Goal: Information Seeking & Learning: Learn about a topic

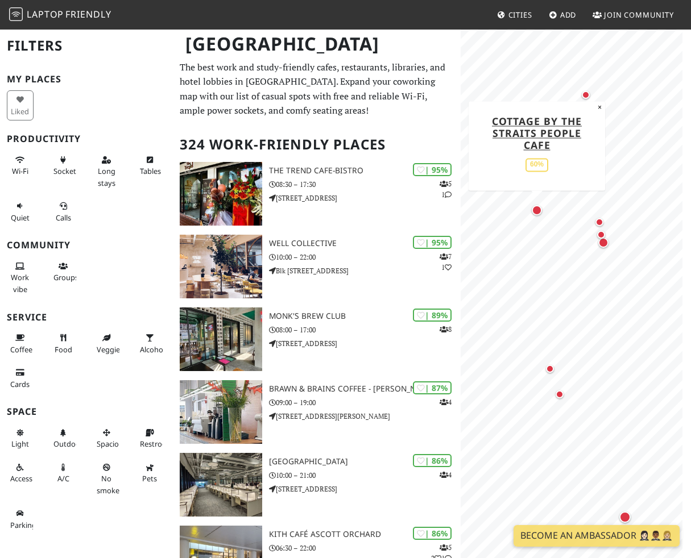
click at [537, 213] on div "Map marker" at bounding box center [537, 210] width 10 height 10
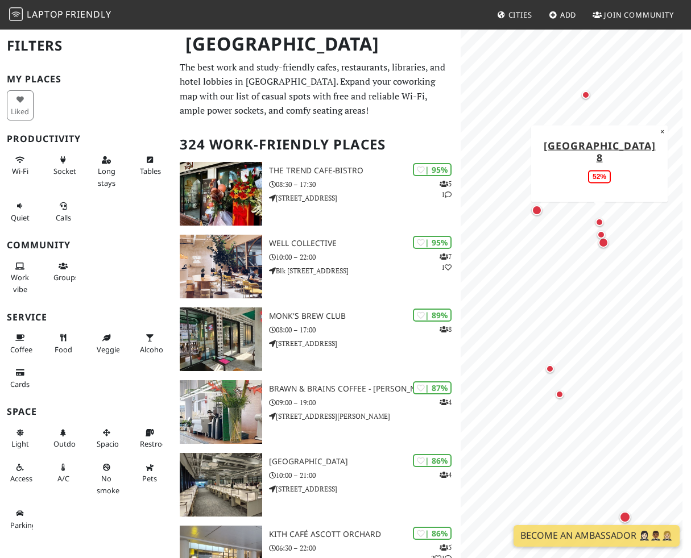
click at [601, 221] on div "Map marker" at bounding box center [599, 222] width 8 height 8
click at [603, 242] on div "Map marker" at bounding box center [603, 243] width 10 height 10
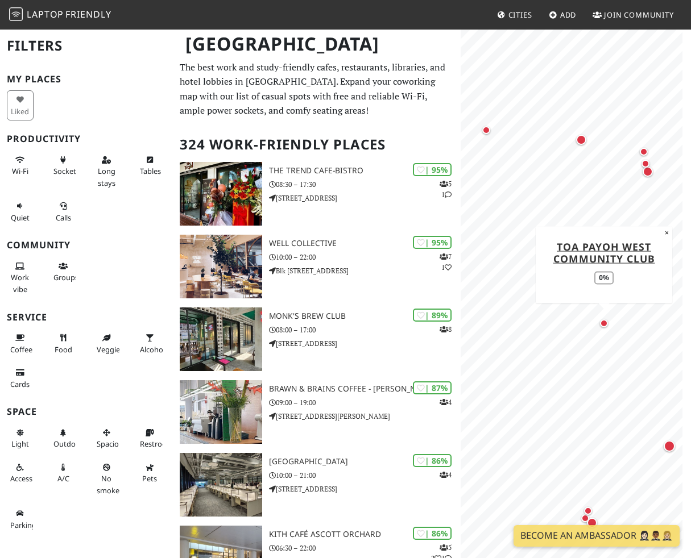
click at [602, 328] on div "Map marker" at bounding box center [604, 324] width 14 height 14
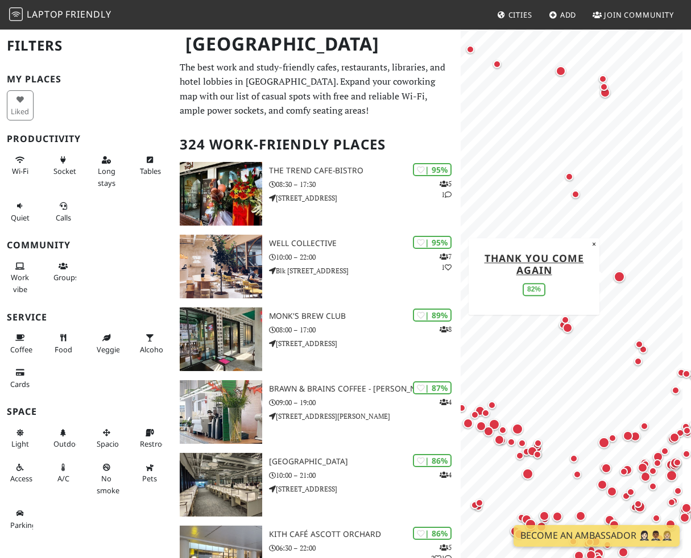
click at [624, 278] on div "Map marker" at bounding box center [619, 276] width 11 height 11
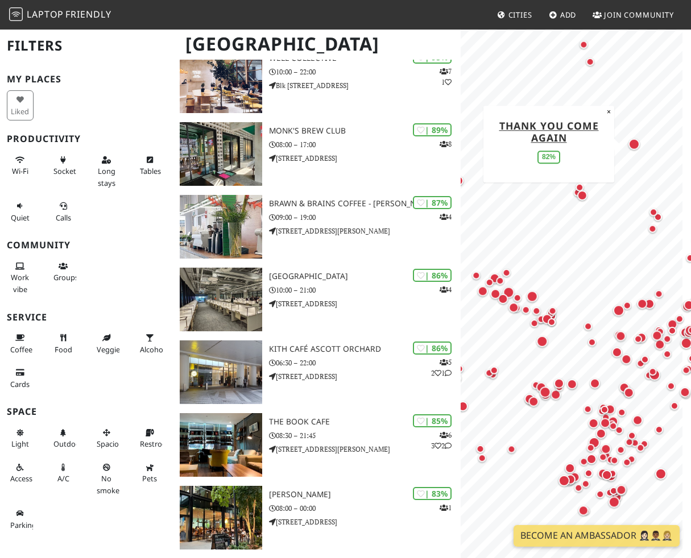
drag, startPoint x: 504, startPoint y: 118, endPoint x: 641, endPoint y: 144, distance: 139.5
click at [641, 144] on div "Map marker" at bounding box center [634, 144] width 16 height 16
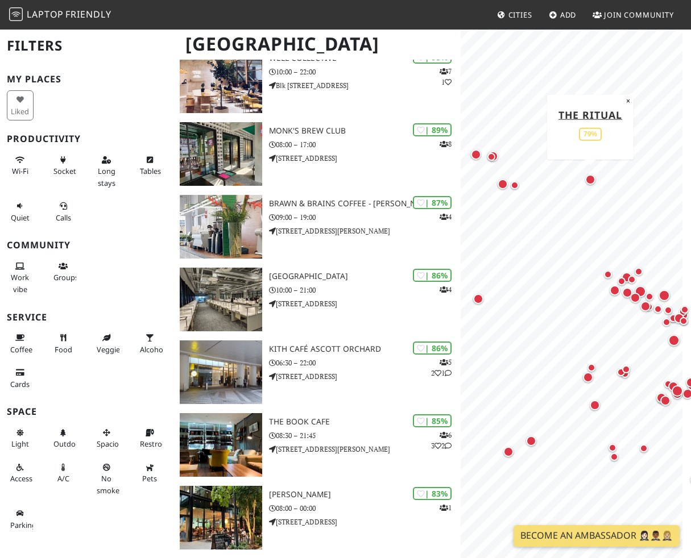
click at [596, 179] on div "Map marker" at bounding box center [590, 179] width 15 height 15
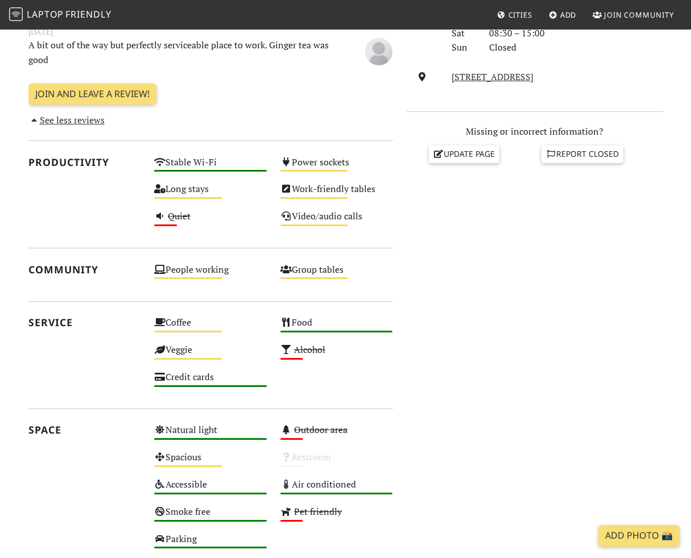
scroll to position [421, 0]
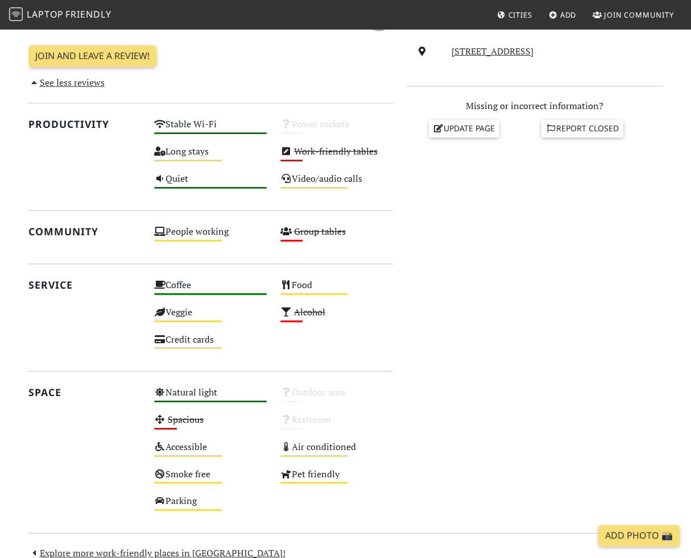
scroll to position [276, 0]
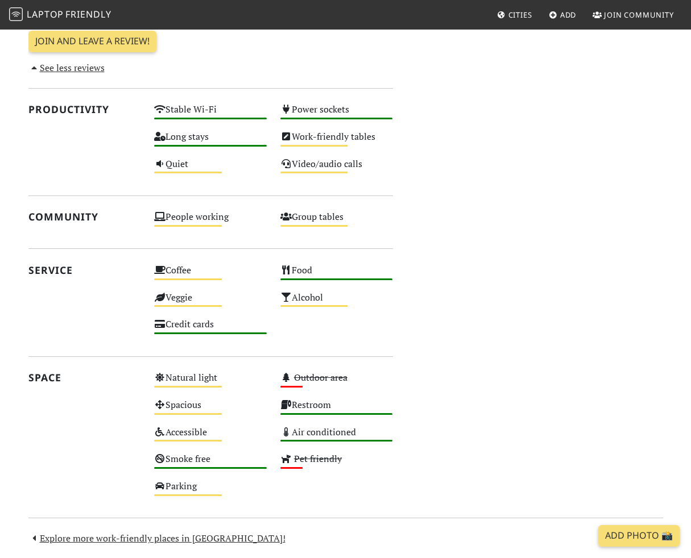
scroll to position [639, 0]
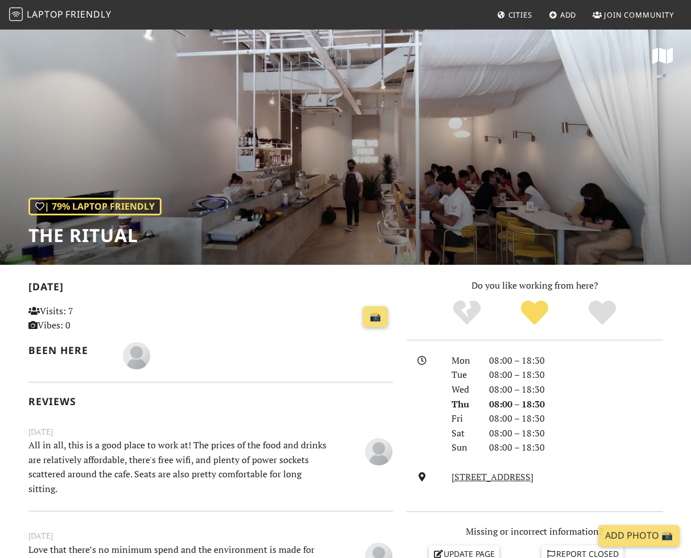
click at [52, 15] on span "Laptop" at bounding box center [45, 14] width 37 height 13
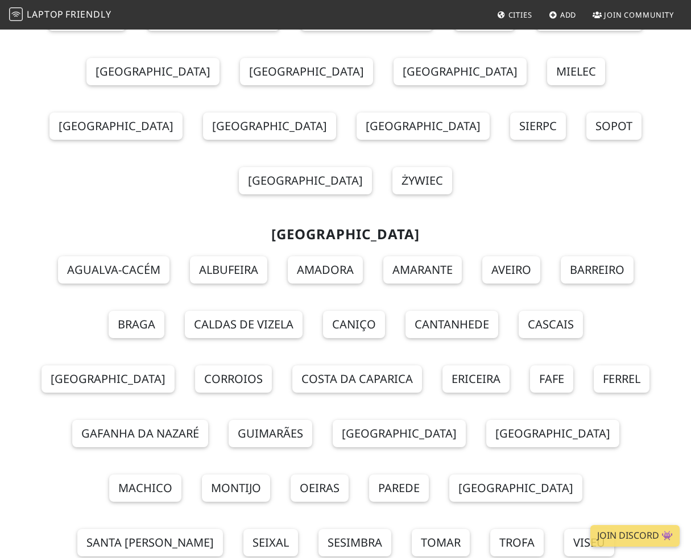
scroll to position [10362, 0]
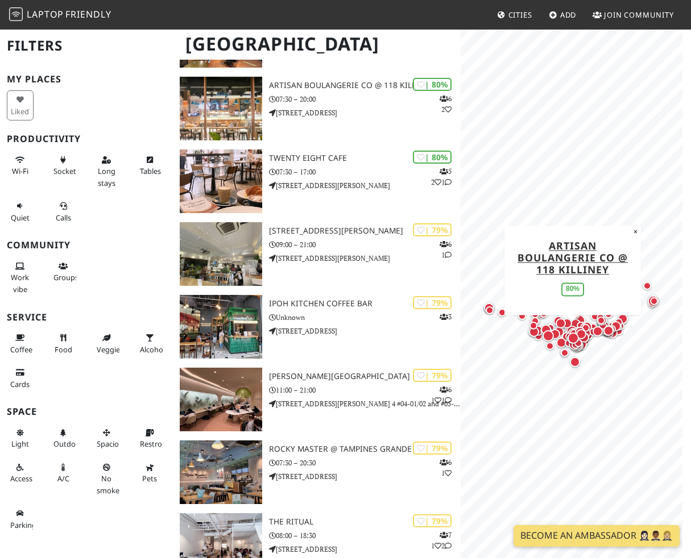
scroll to position [1492, 0]
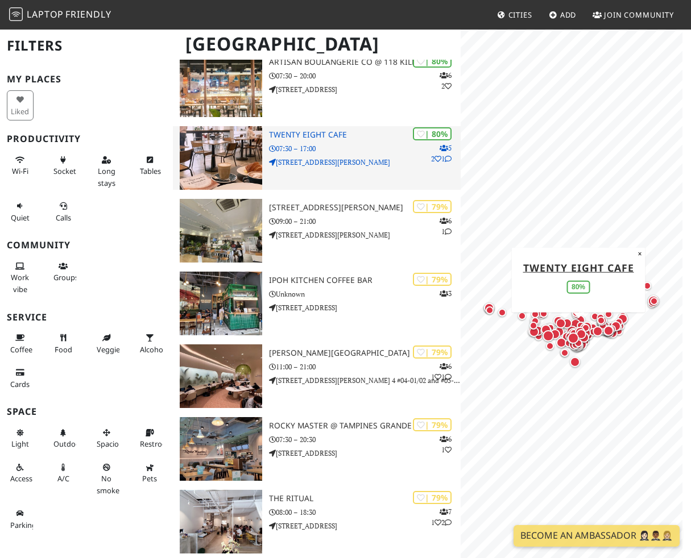
click at [365, 167] on p "28 Wilkie Rd" at bounding box center [365, 162] width 192 height 11
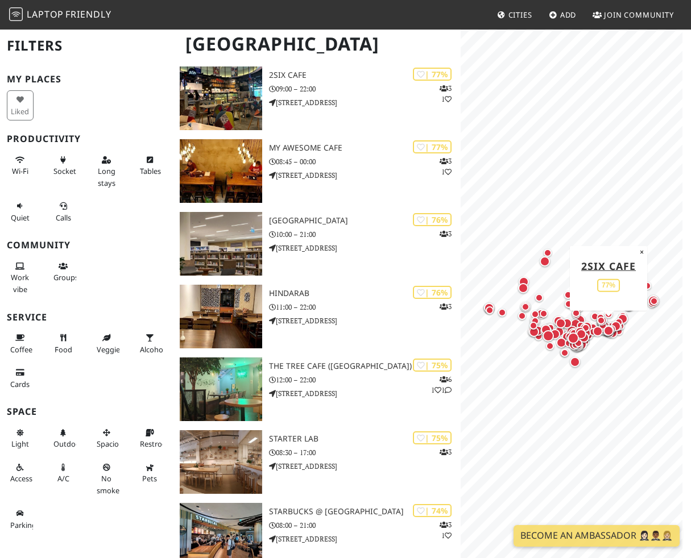
scroll to position [2379, 0]
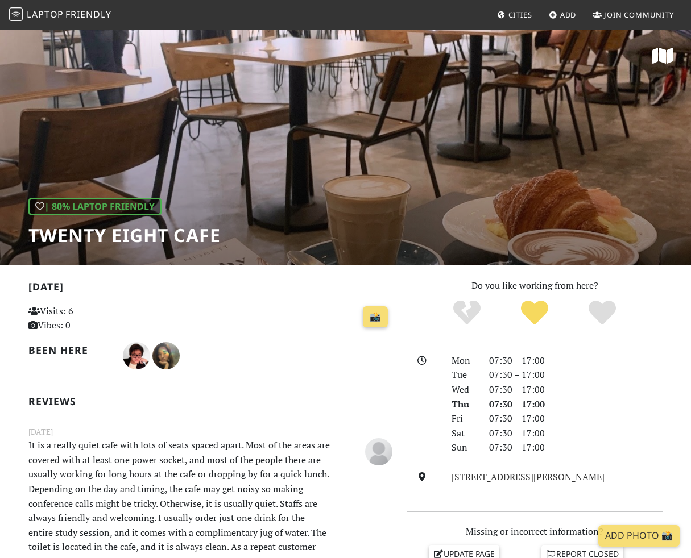
click at [109, 235] on h1 "Twenty Eight Cafe" at bounding box center [124, 236] width 192 height 22
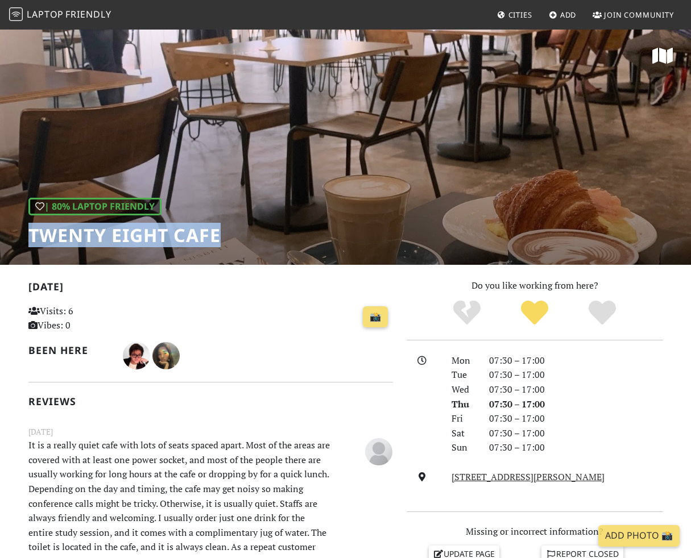
copy div "Twenty Eight Cafe"
